Goal: Navigation & Orientation: Find specific page/section

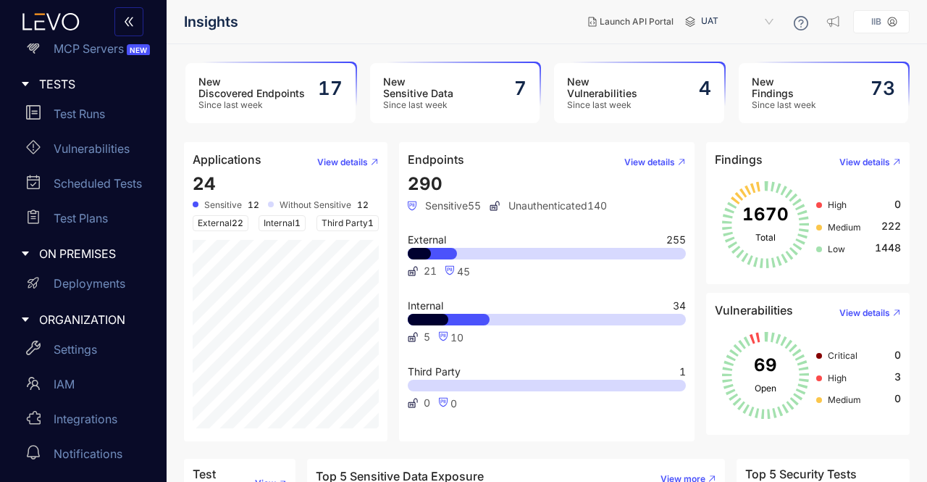
scroll to position [287, 0]
click at [87, 107] on div "Test Runs" at bounding box center [85, 115] width 143 height 29
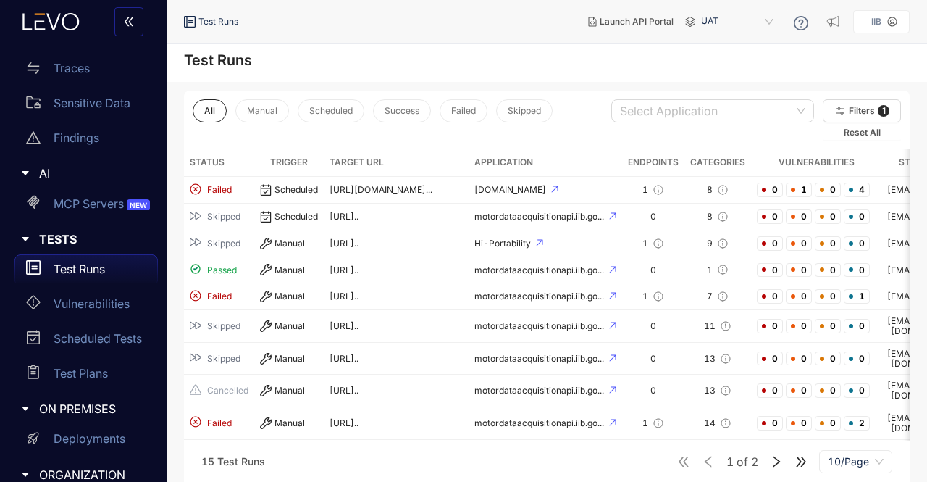
scroll to position [149, 0]
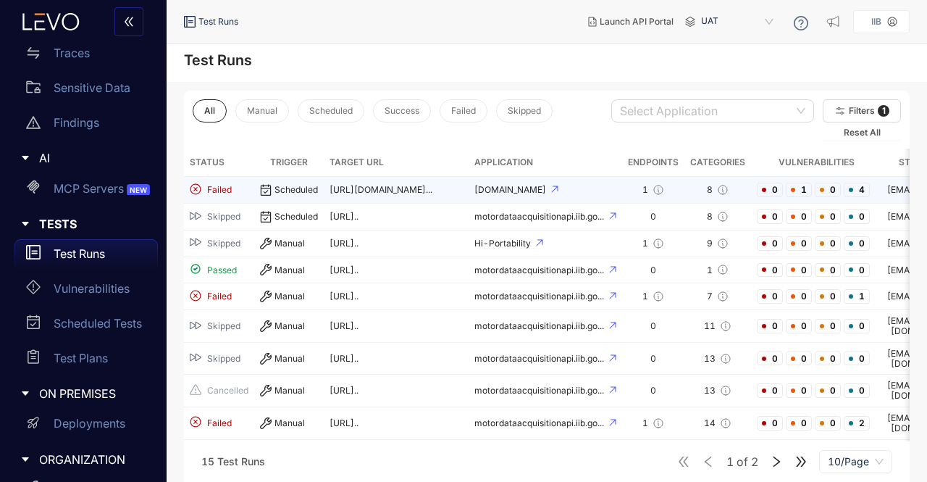
click at [258, 184] on td "Scheduled" at bounding box center [289, 190] width 70 height 27
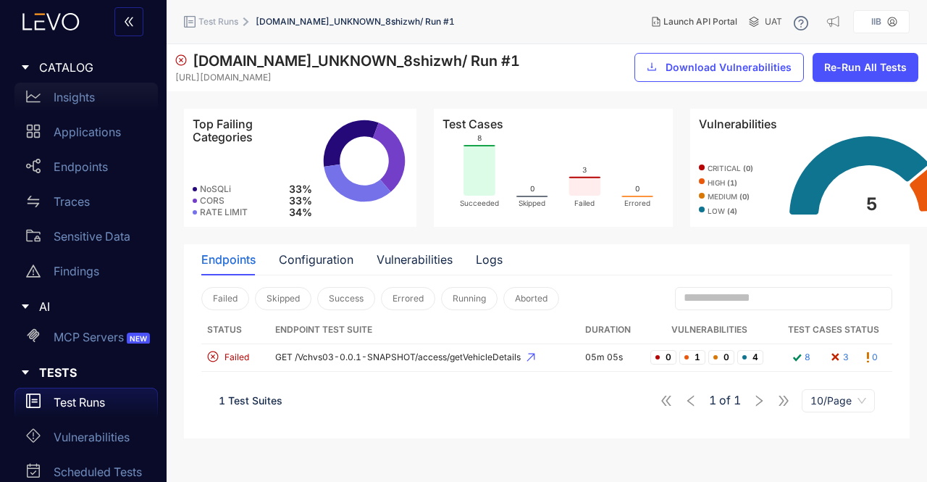
click at [78, 96] on p "Insights" at bounding box center [74, 97] width 41 height 13
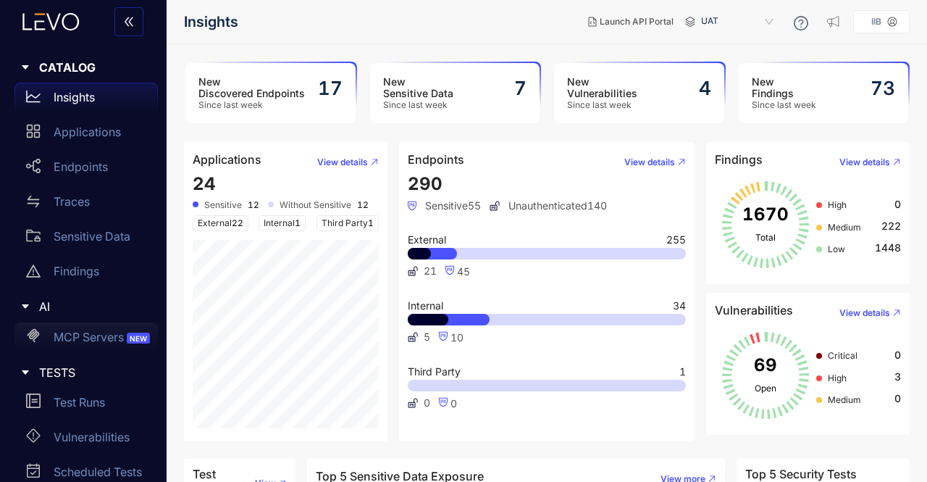
click at [103, 337] on p "MCP Servers NEW" at bounding box center [103, 336] width 99 height 13
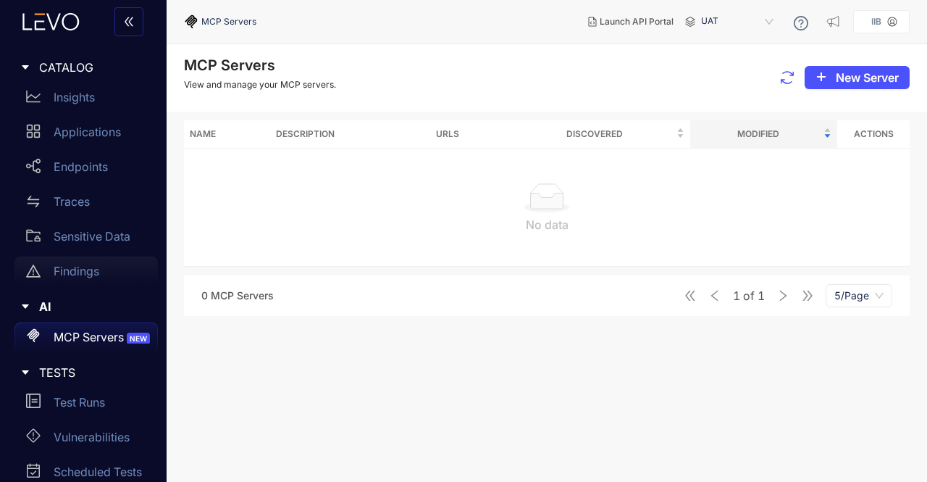
click at [77, 264] on p "Findings" at bounding box center [77, 270] width 46 height 13
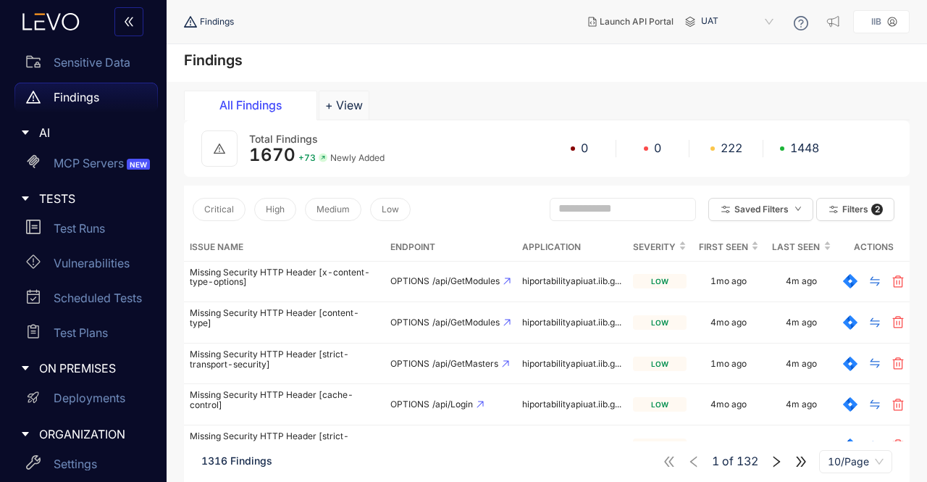
scroll to position [175, 0]
click at [77, 264] on p "Vulnerabilities" at bounding box center [92, 262] width 76 height 13
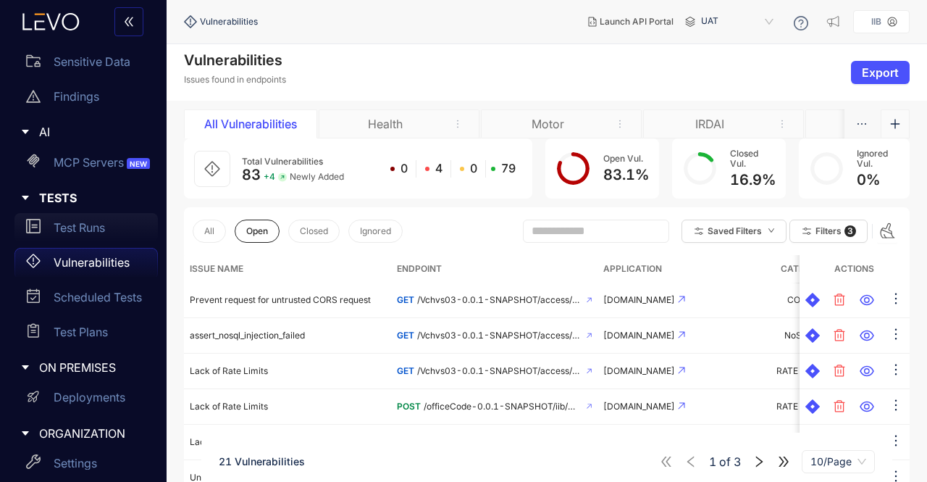
click at [75, 231] on p "Test Runs" at bounding box center [79, 227] width 51 height 13
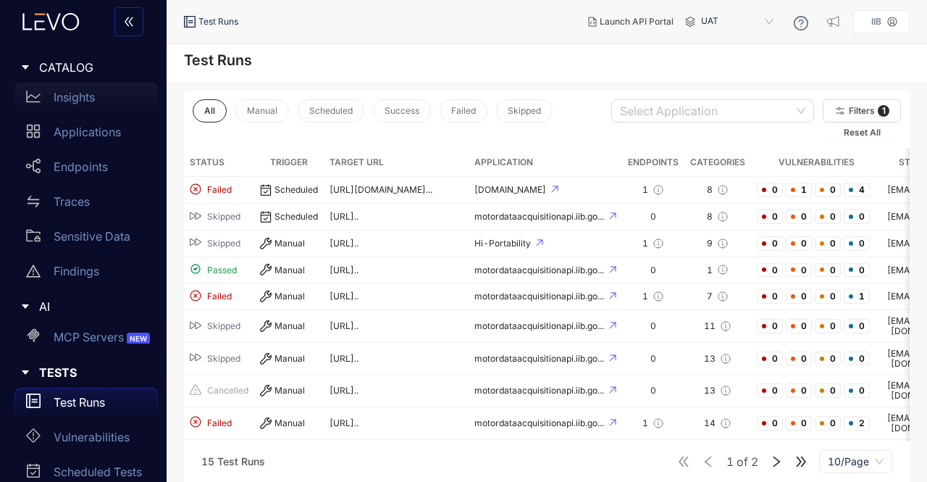
click at [80, 99] on p "Insights" at bounding box center [74, 97] width 41 height 13
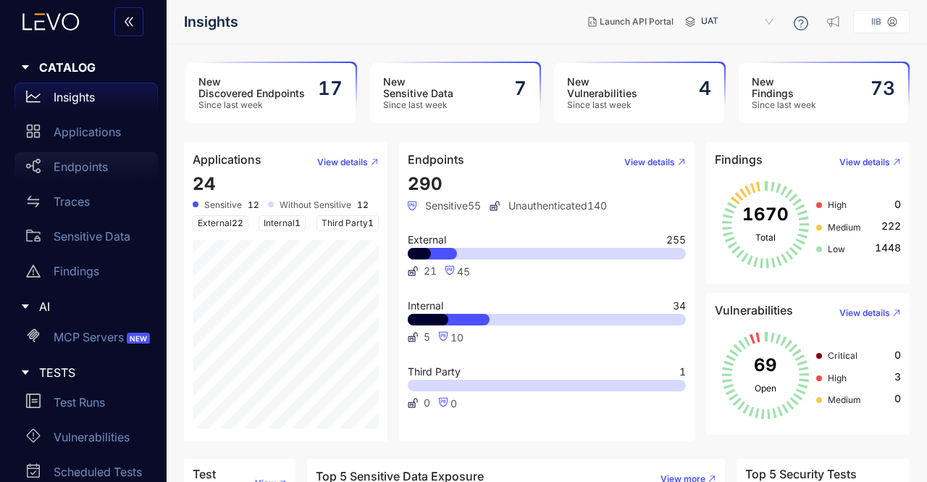
click at [80, 159] on div "Endpoints" at bounding box center [85, 166] width 143 height 29
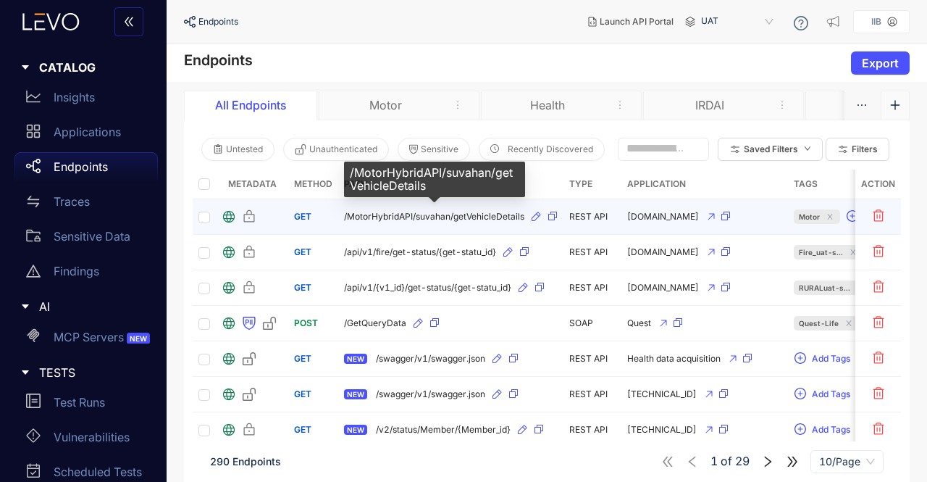
click at [412, 214] on span "/MotorHybridAPI/suvahan/getVehicleDetails" at bounding box center [434, 217] width 180 height 10
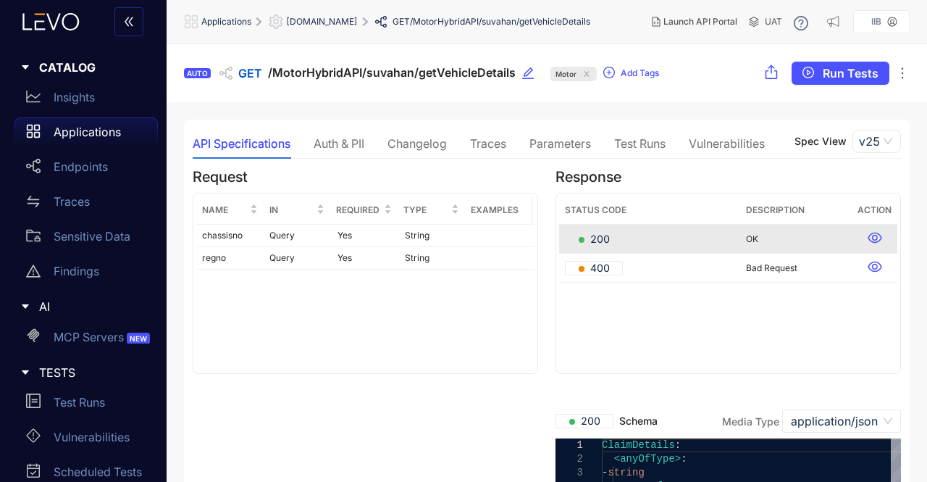
click at [749, 146] on div "Vulnerabilities" at bounding box center [727, 143] width 76 height 13
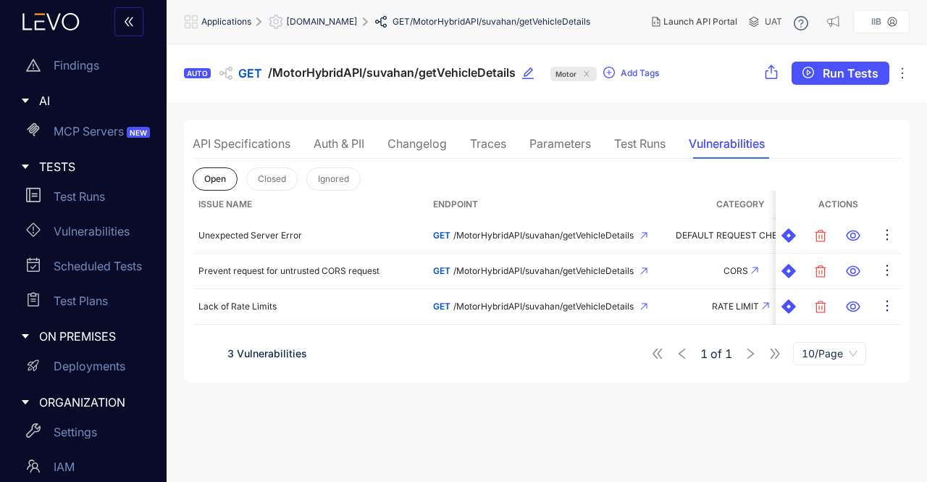
scroll to position [201, 0]
